Goal: Transaction & Acquisition: Purchase product/service

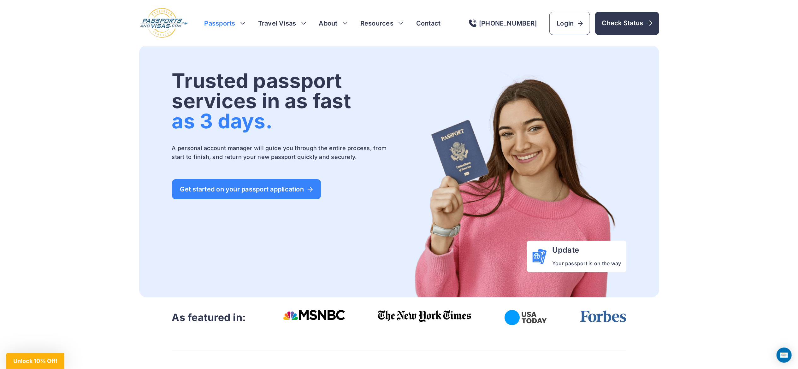
click at [237, 24] on h3 "Passports" at bounding box center [224, 23] width 41 height 9
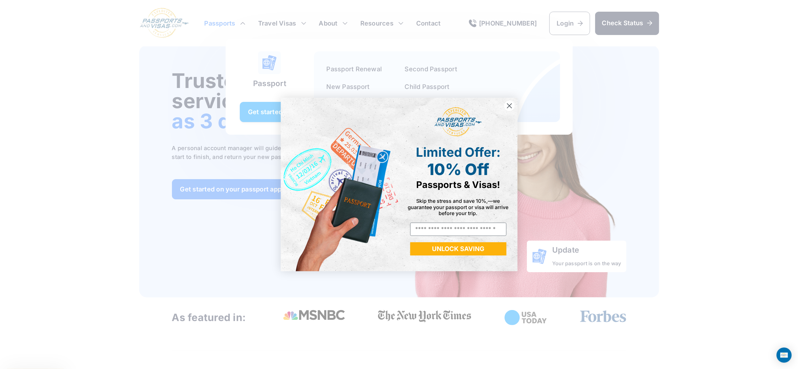
click at [276, 109] on div "Close dialog Limited Offer: 10% Off Passports & Visas! Skip the stress and save…" at bounding box center [399, 185] width 249 height 186
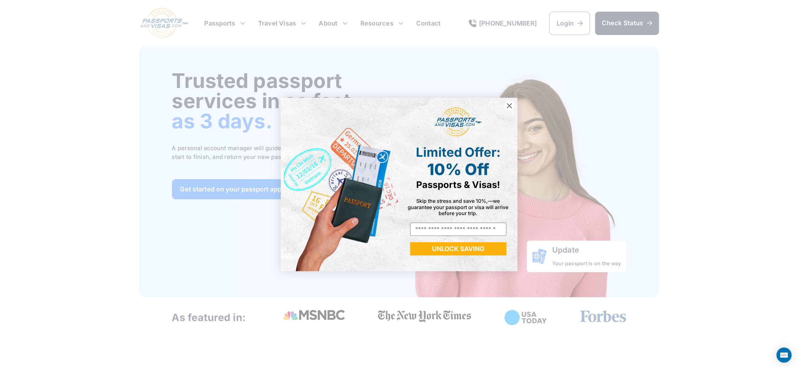
click at [510, 106] on circle "Close dialog" at bounding box center [509, 106] width 10 height 10
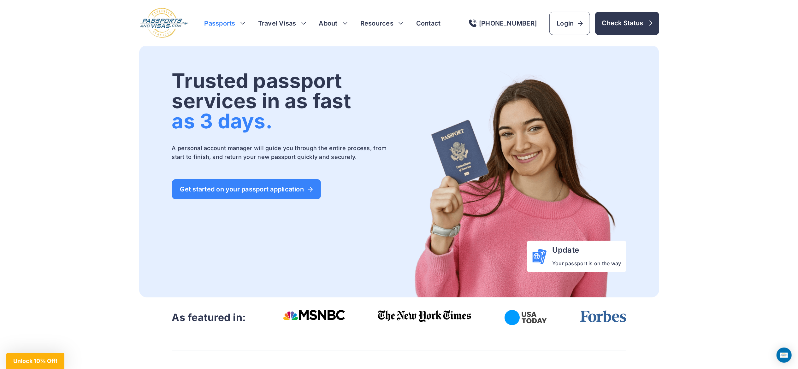
click at [224, 20] on h3 "Passports" at bounding box center [224, 23] width 41 height 9
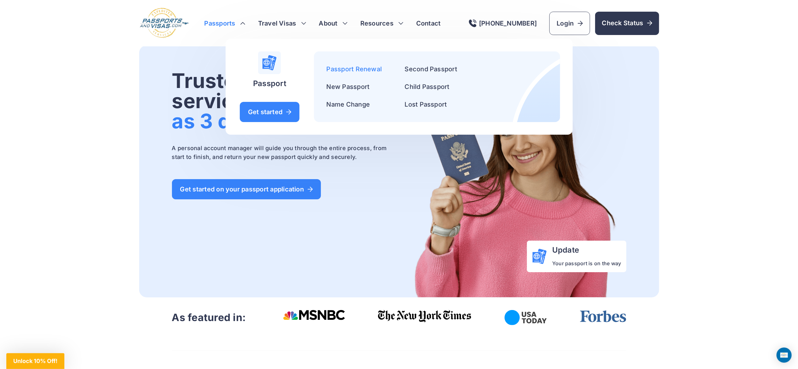
click at [340, 67] on link "Passport Renewal" at bounding box center [355, 69] width 56 height 8
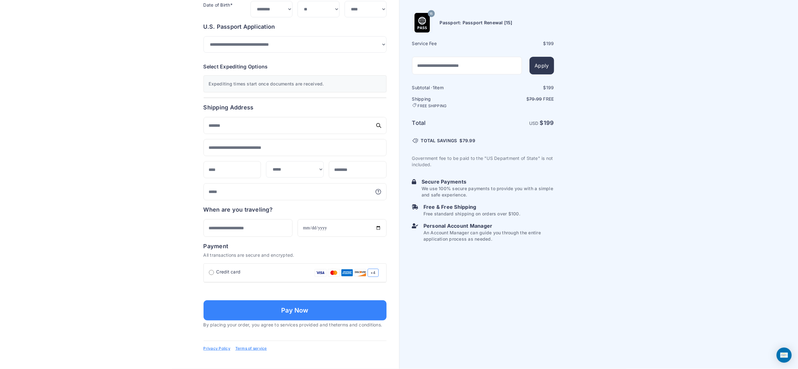
scroll to position [220, 0]
